Goal: Task Accomplishment & Management: Manage account settings

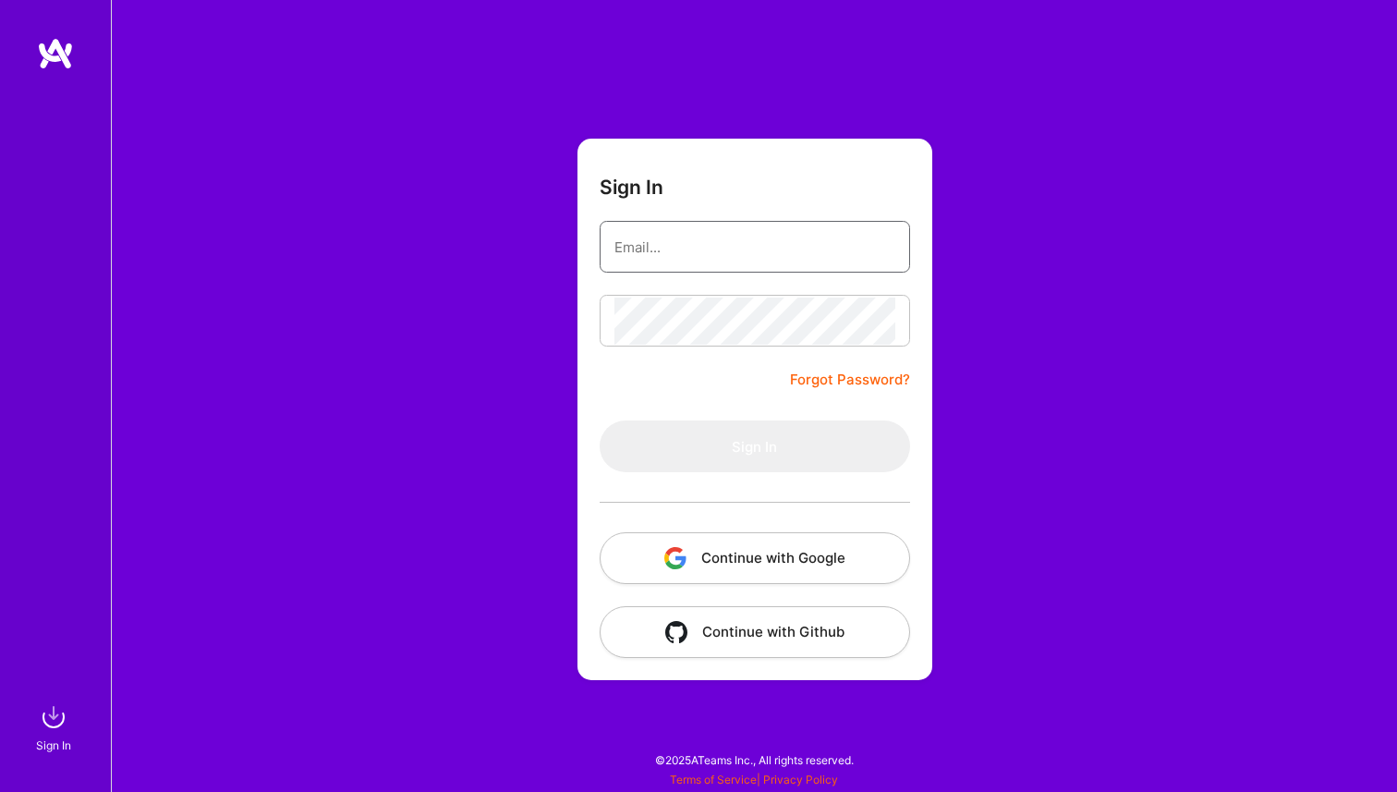
type input "[EMAIL_ADDRESS][DOMAIN_NAME]"
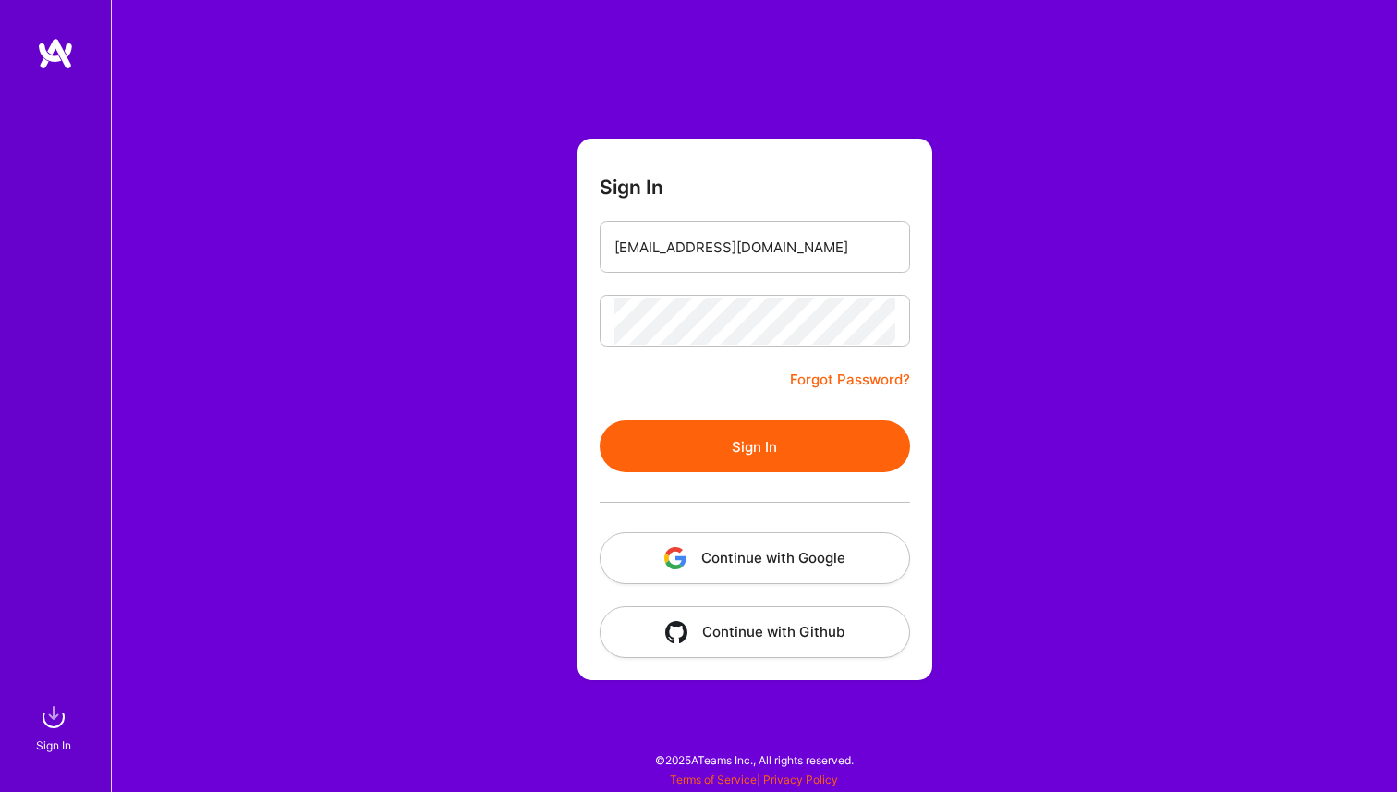
click at [649, 392] on form "Sign In [EMAIL_ADDRESS][DOMAIN_NAME] Forgot Password? Sign In Continue with Goo…" at bounding box center [754, 409] width 355 height 541
click at [676, 455] on button "Sign In" at bounding box center [755, 446] width 310 height 52
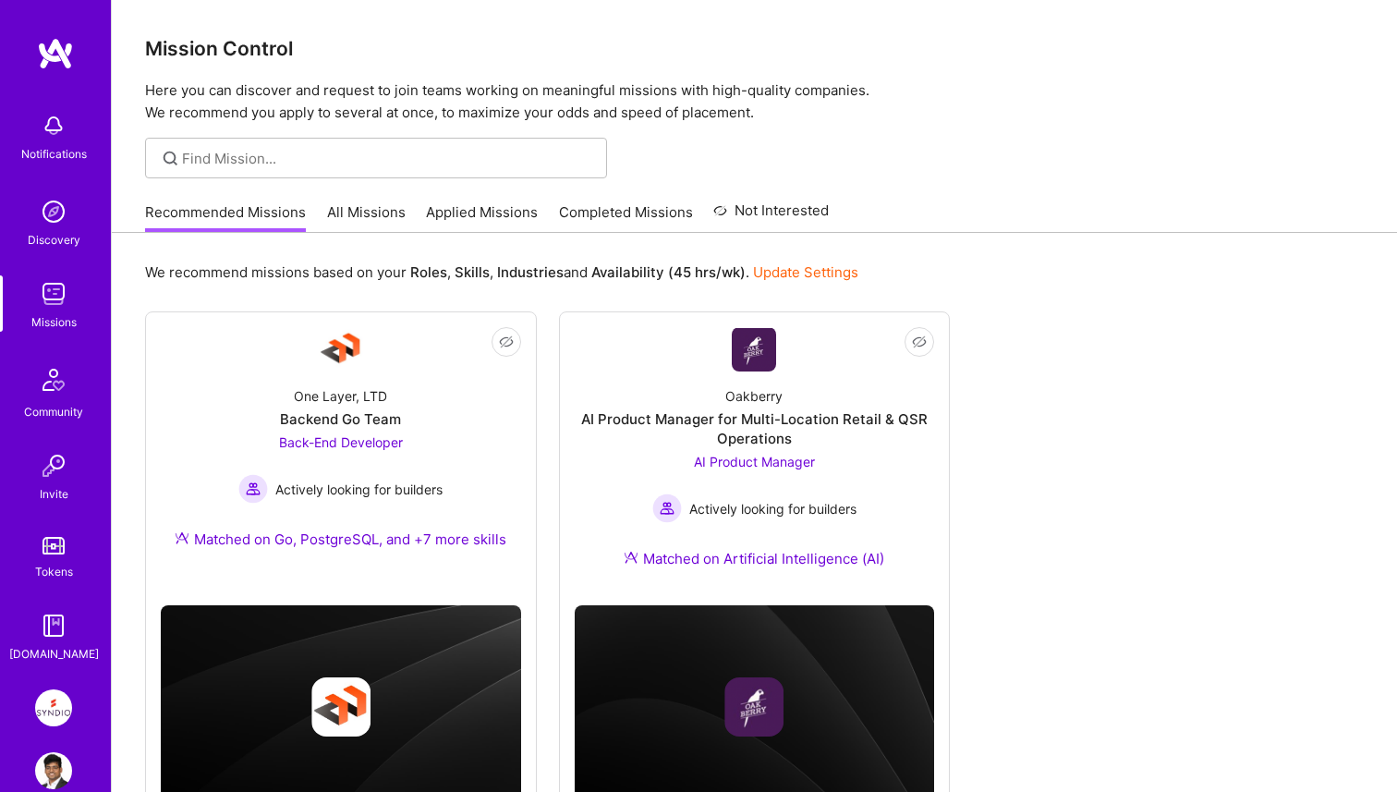
click at [58, 696] on img at bounding box center [53, 707] width 37 height 37
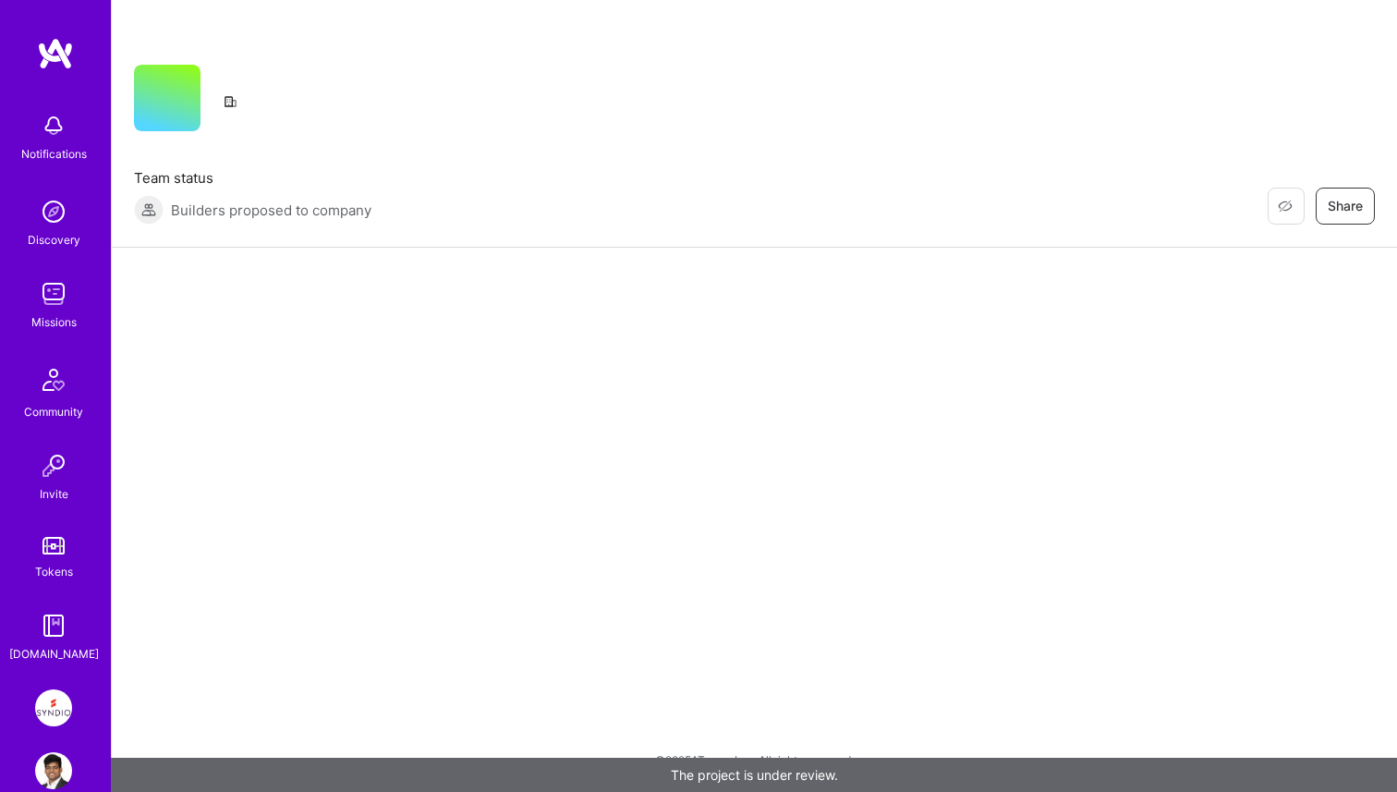
click at [56, 761] on img at bounding box center [53, 770] width 37 height 37
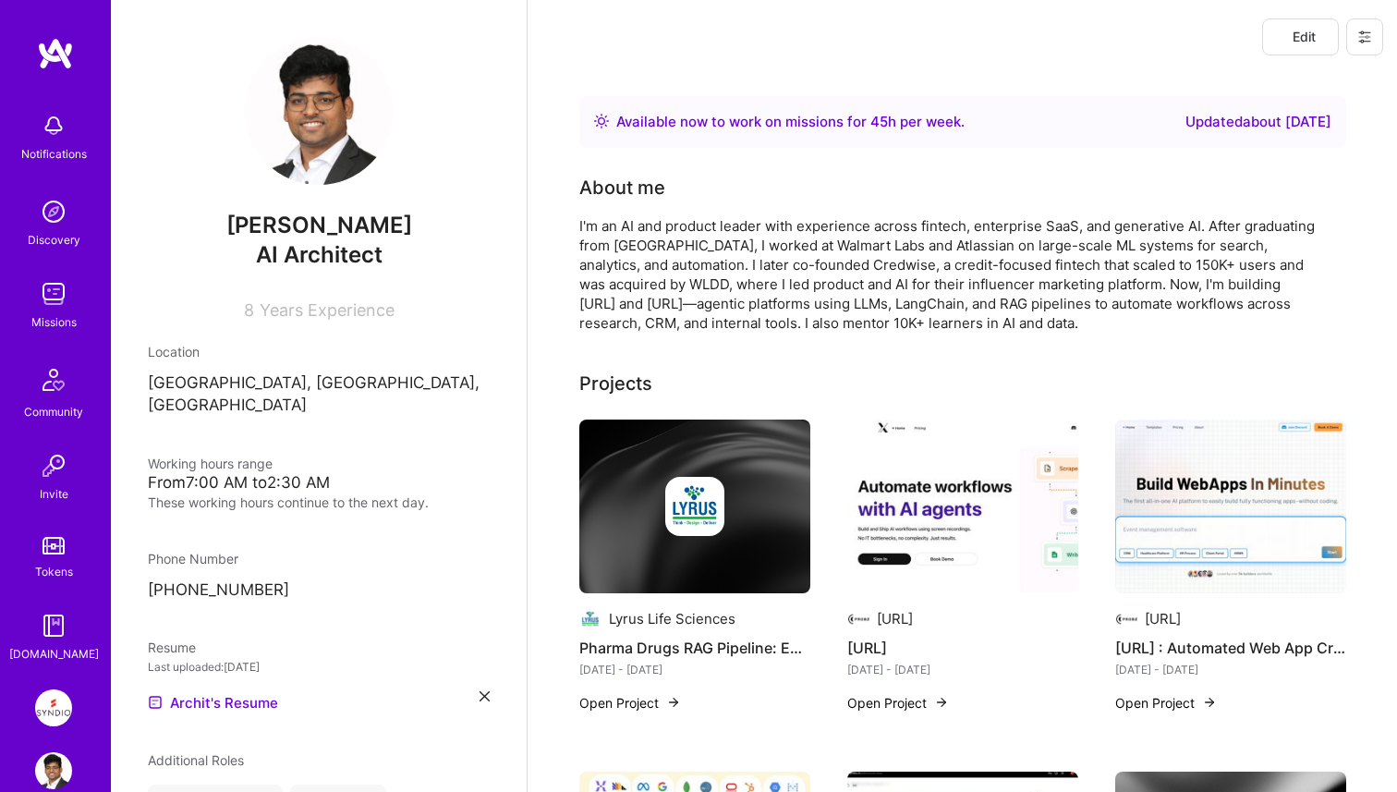
click at [60, 712] on img at bounding box center [53, 707] width 37 height 37
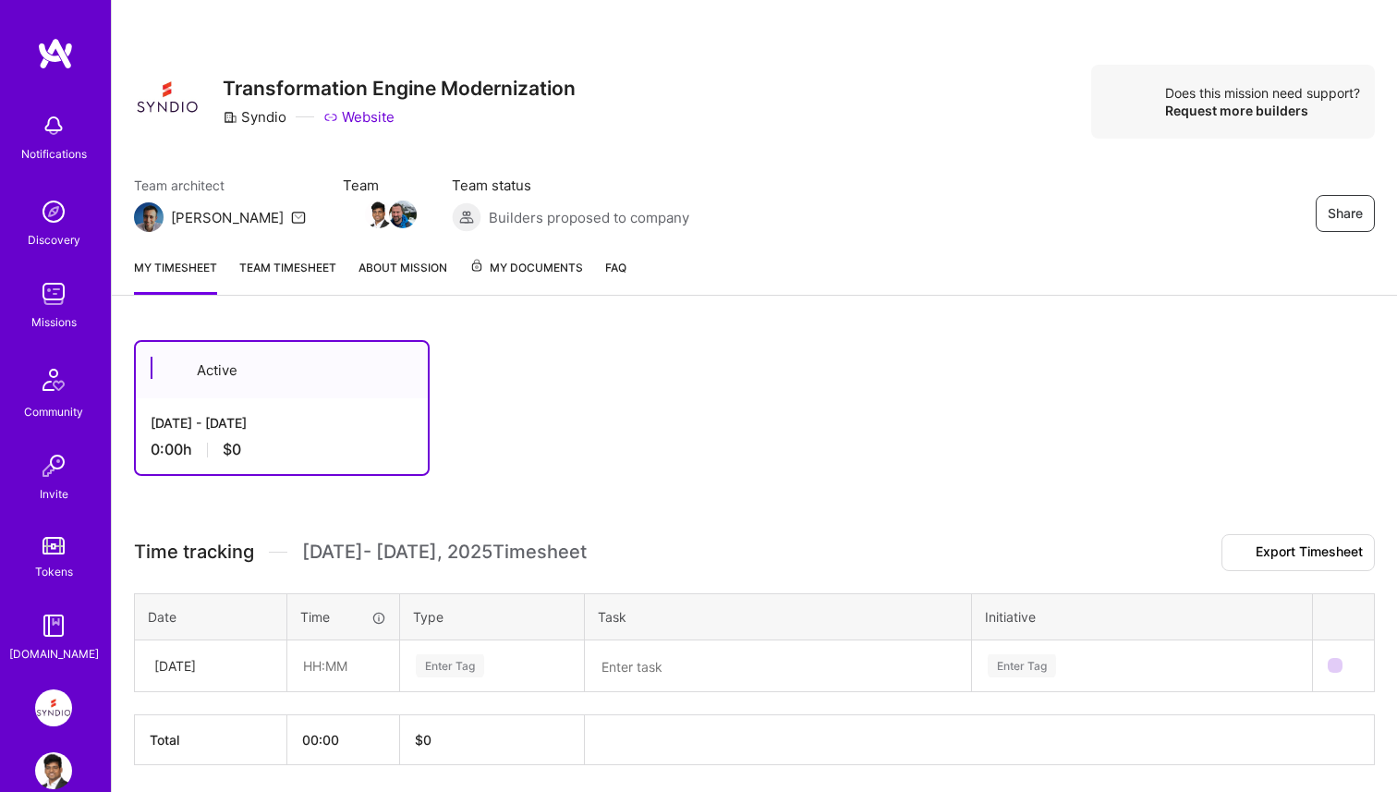
scroll to position [63, 0]
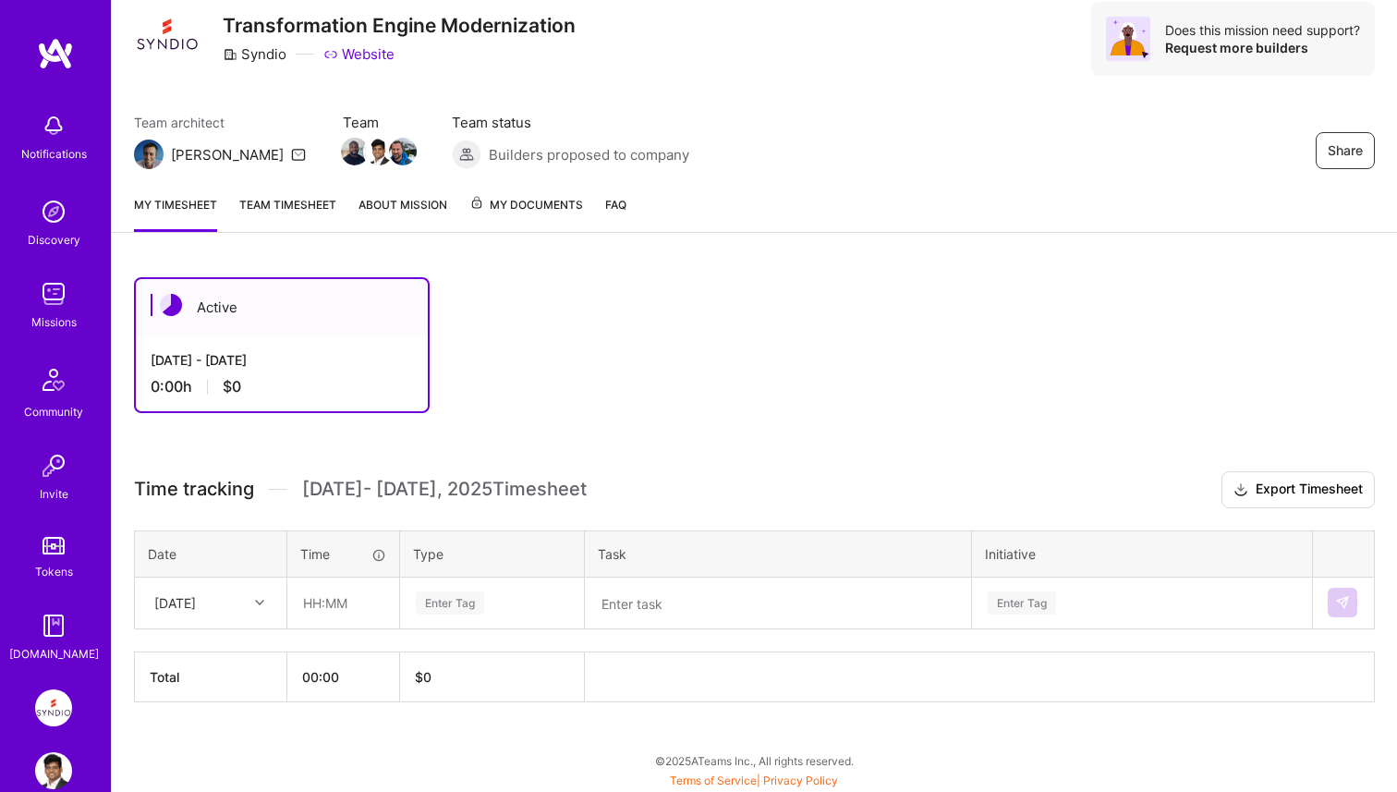
click at [314, 203] on link "Team timesheet" at bounding box center [287, 213] width 97 height 37
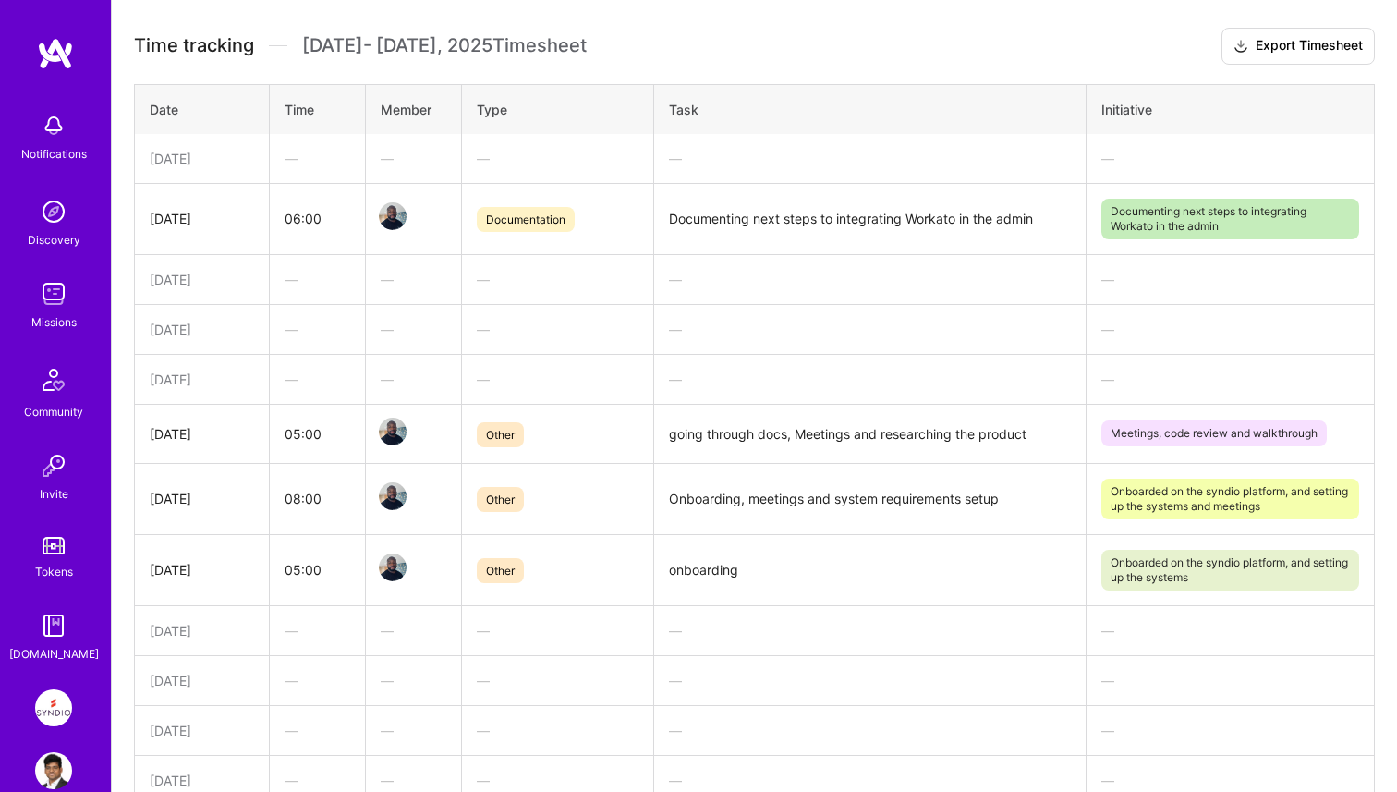
scroll to position [155, 0]
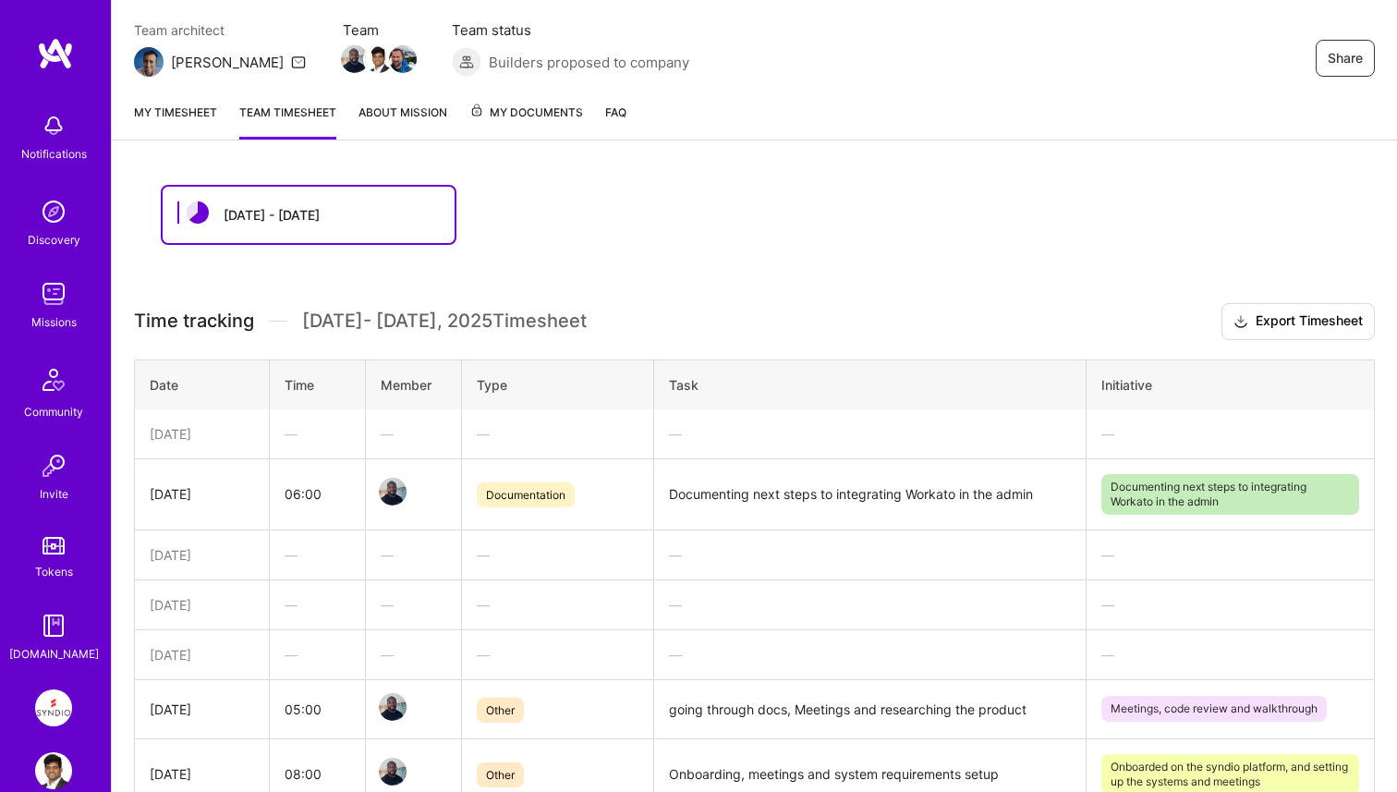
click at [382, 113] on link "About Mission" at bounding box center [402, 121] width 89 height 37
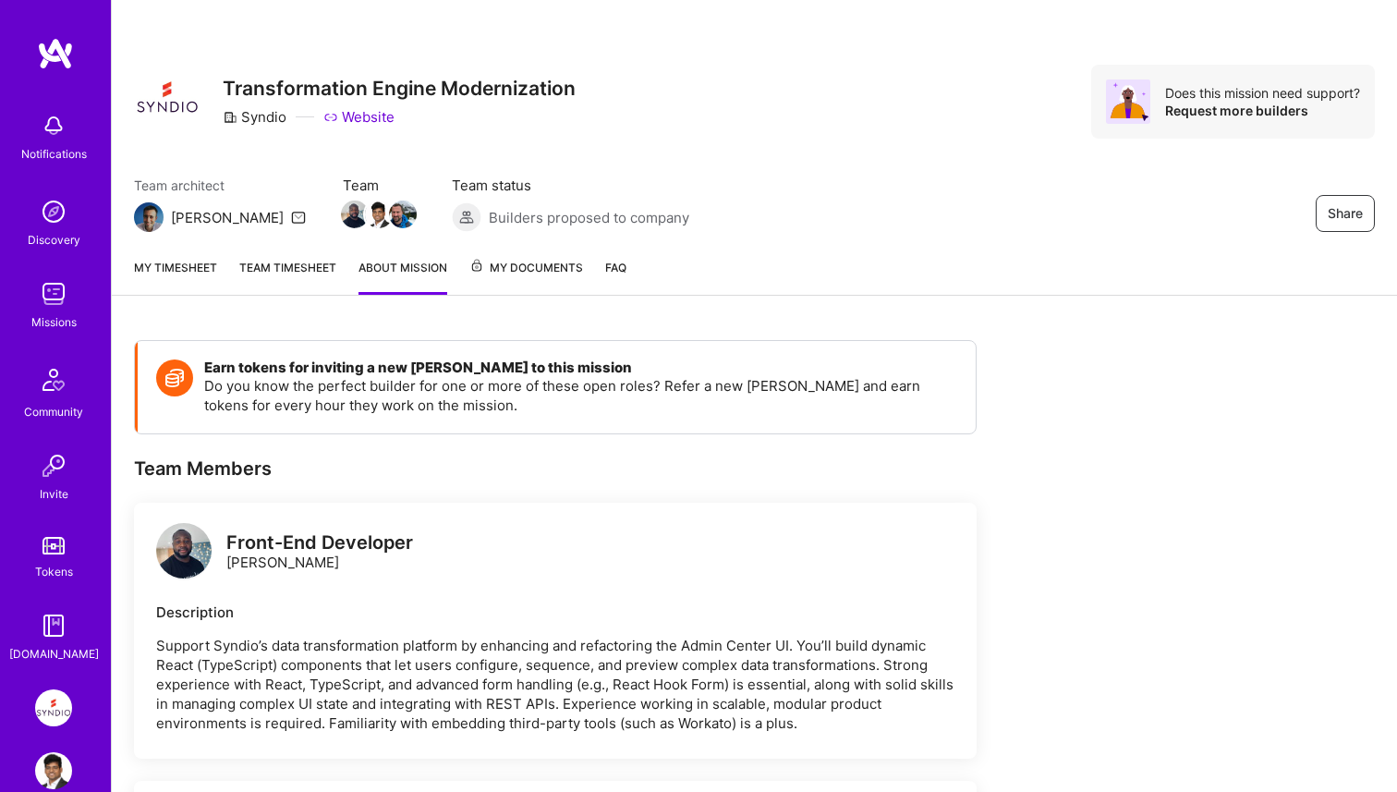
click at [516, 273] on span "My Documents" at bounding box center [526, 268] width 114 height 20
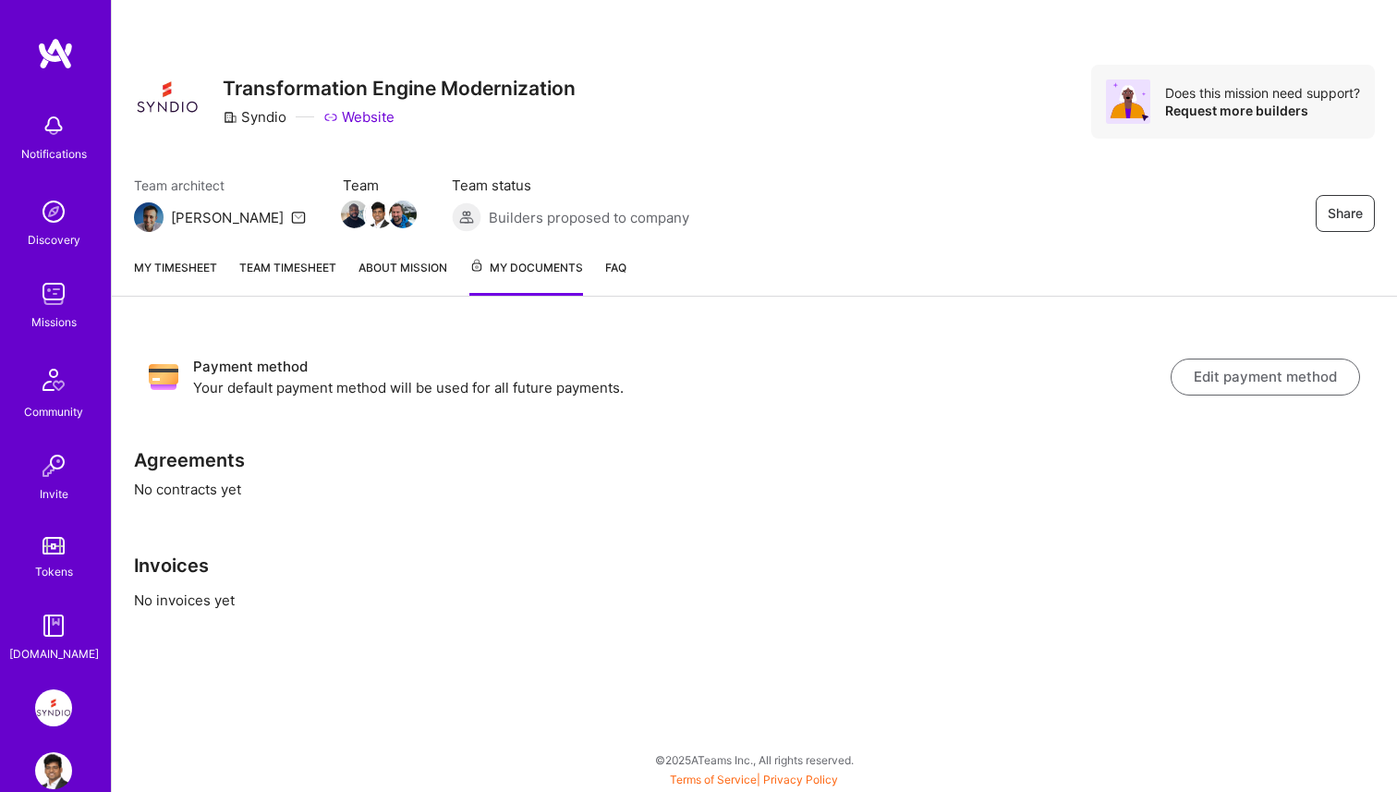
click at [609, 263] on link "FAQ" at bounding box center [615, 277] width 21 height 38
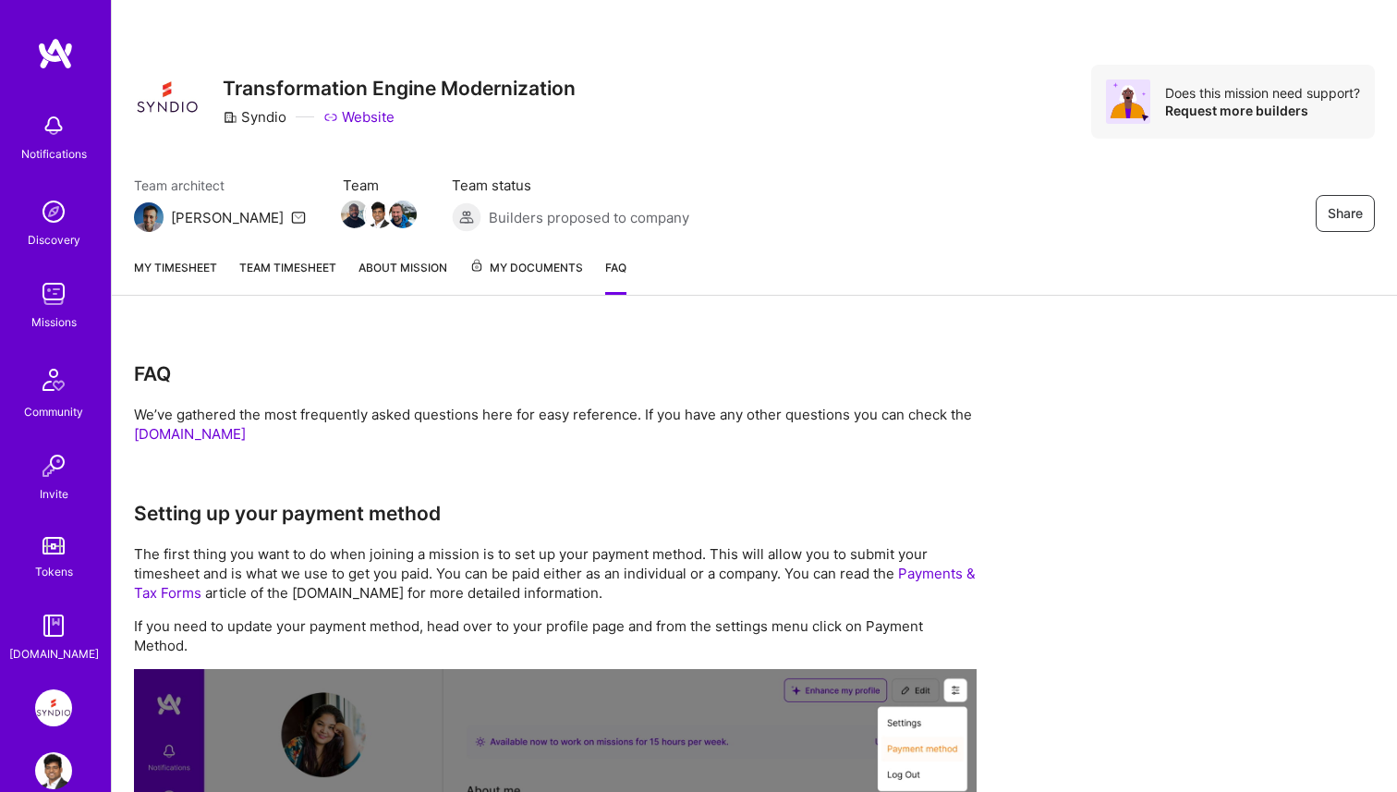
click at [292, 263] on link "Team timesheet" at bounding box center [287, 276] width 97 height 37
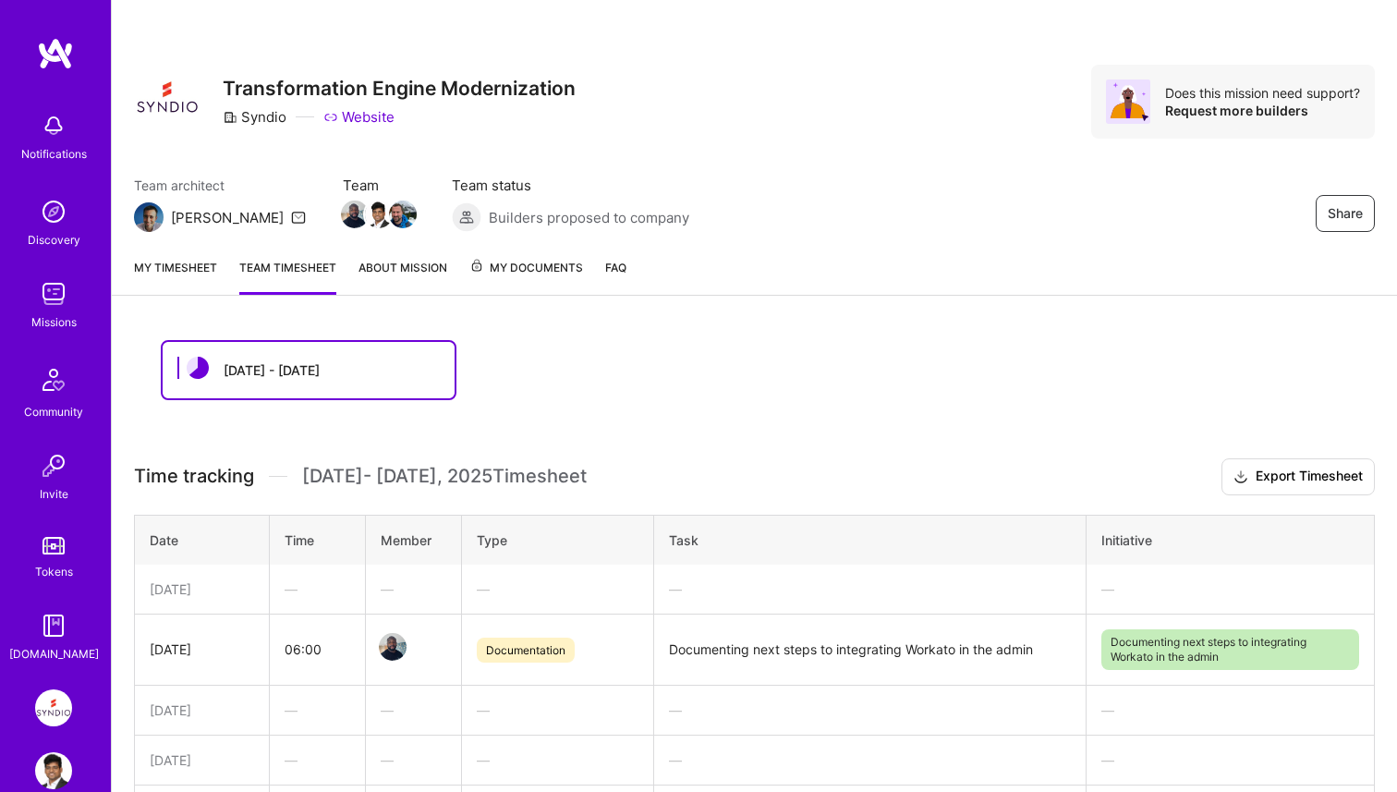
click at [200, 271] on link "My timesheet" at bounding box center [175, 276] width 83 height 37
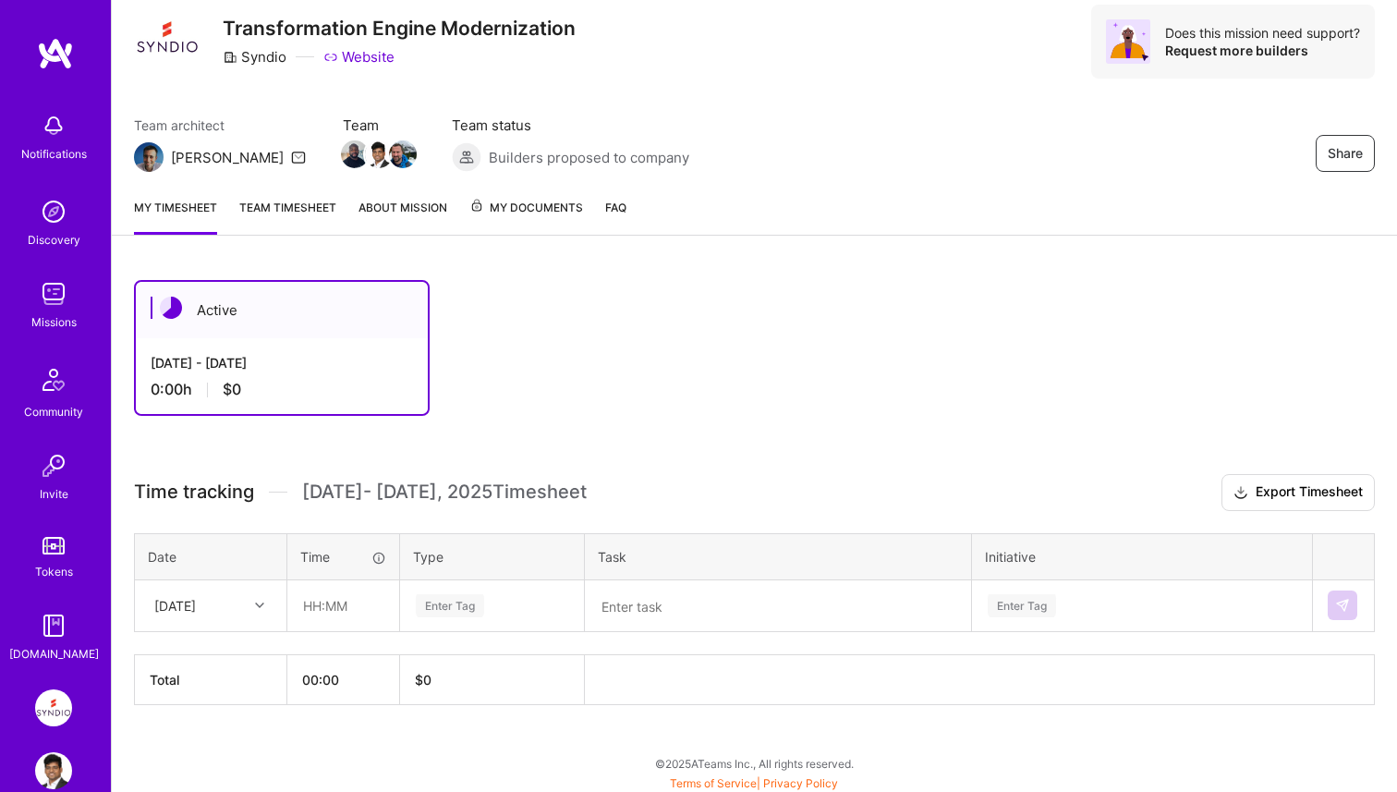
scroll to position [63, 0]
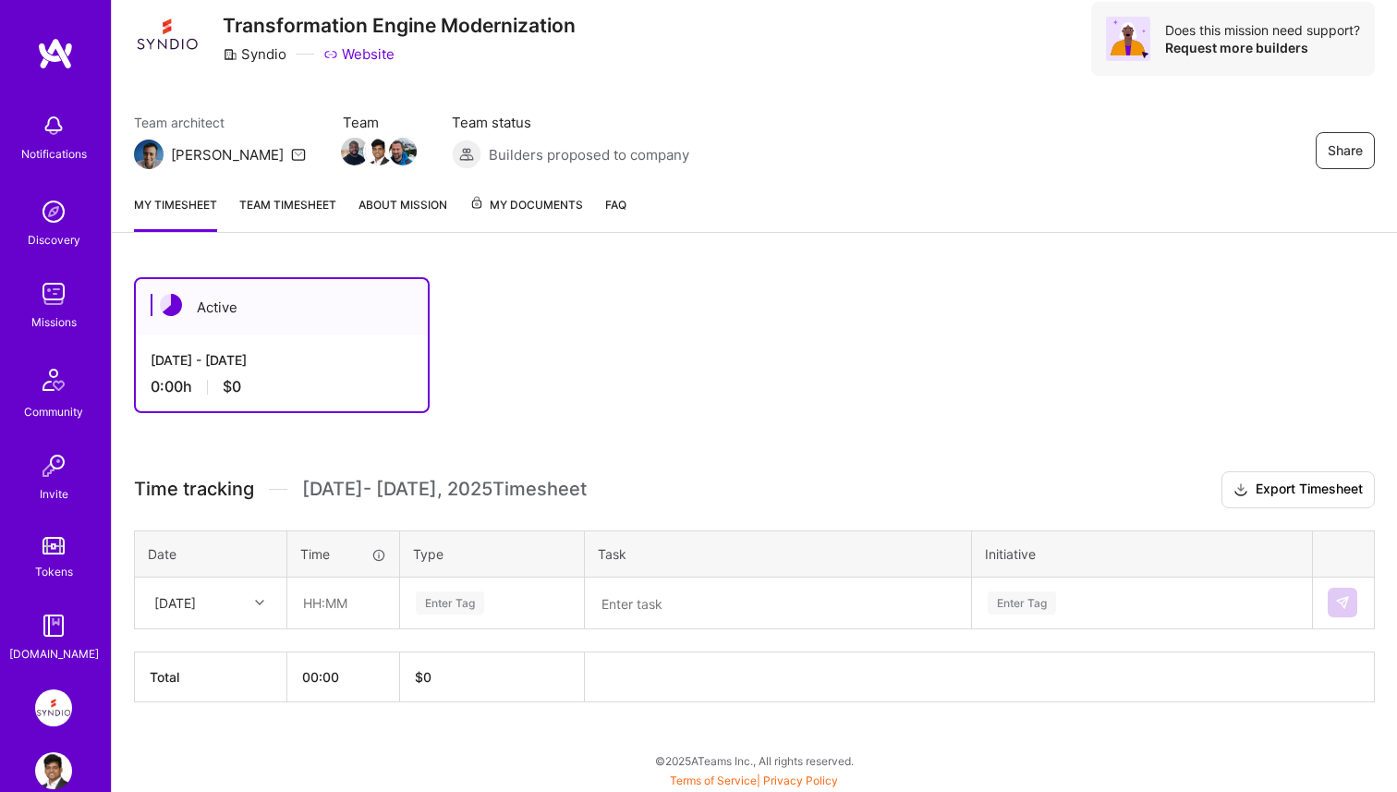
click at [677, 444] on div "Active [DATE] - [DATE] 0:00 h $0 Time tracking [DATE] - [DATE] Timesheet Export…" at bounding box center [754, 524] width 1285 height 538
